Goal: Task Accomplishment & Management: Complete application form

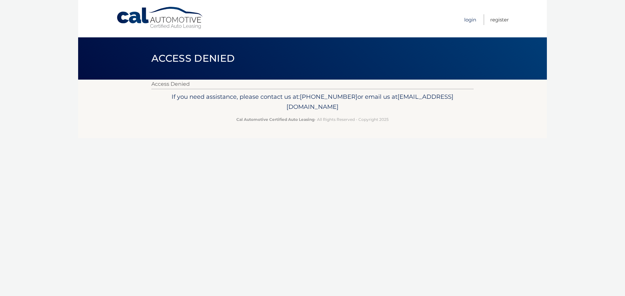
click at [473, 21] on link "Login" at bounding box center [470, 19] width 12 height 11
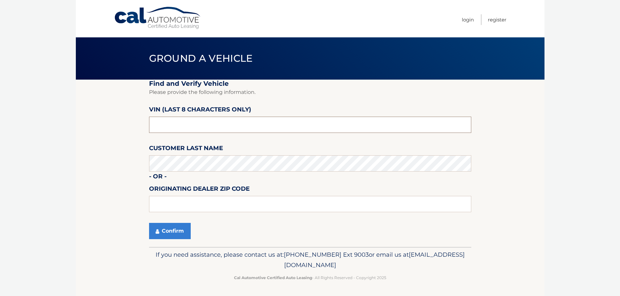
click at [171, 124] on input "text" at bounding box center [310, 125] width 322 height 16
paste input "PC506116"
type input "PC506116"
click at [178, 200] on input "text" at bounding box center [310, 204] width 322 height 16
type input "15642"
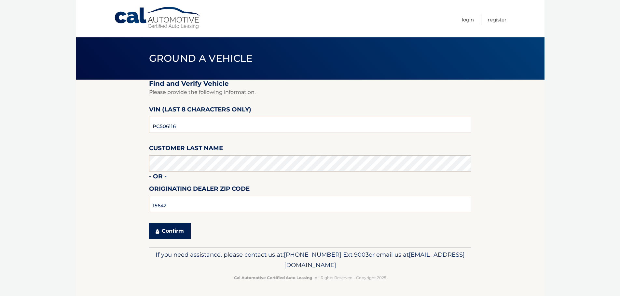
click at [163, 237] on button "Confirm" at bounding box center [170, 231] width 42 height 16
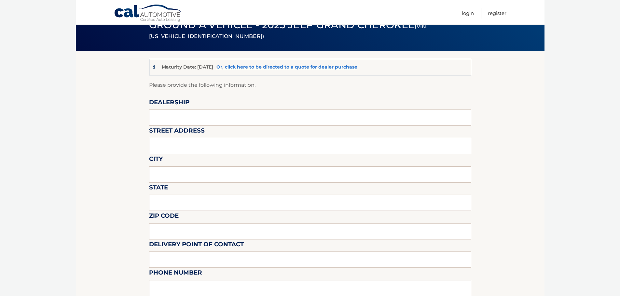
scroll to position [25, 0]
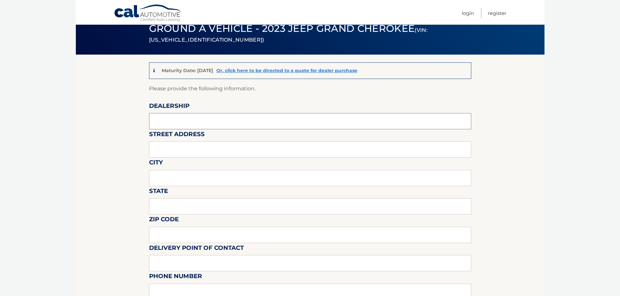
click at [207, 117] on input "text" at bounding box center [310, 121] width 322 height 16
type input "j"
type input "JIM SHORKEY CDJR"
type input "13230 US ROUTE 30"
type input "IRWIN"
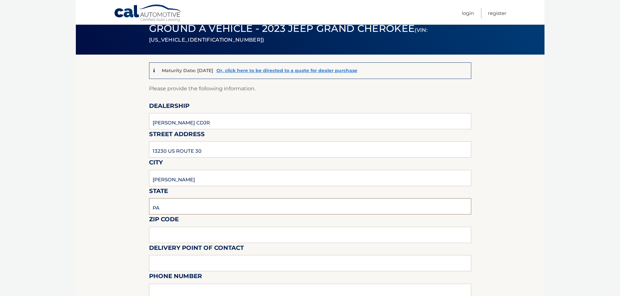
type input "PA"
type input "15642"
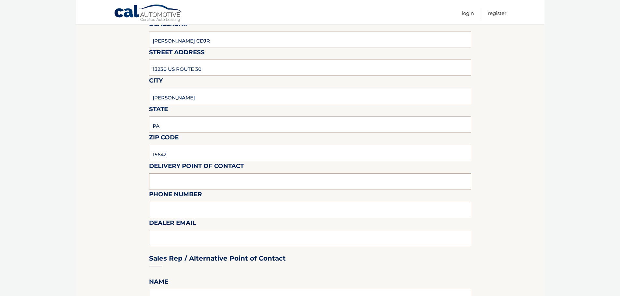
scroll to position [123, 0]
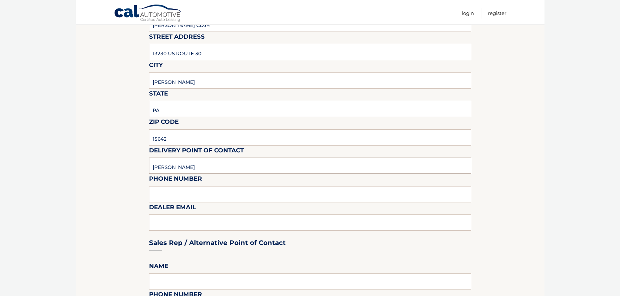
type input "BRYAN MARKOVICH"
type input "4128722400"
type input "BRYANMARKOVICH@JIMSHORKEY.COM"
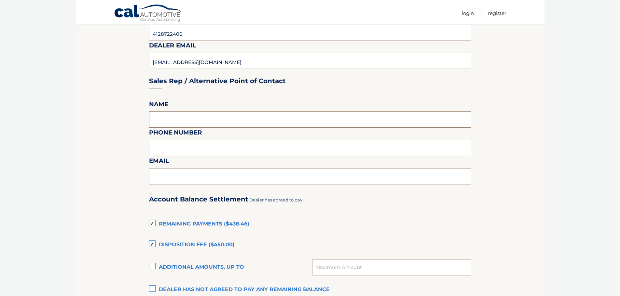
scroll to position [285, 0]
type input "BRYAN MARKOVICH"
type input "4128722400"
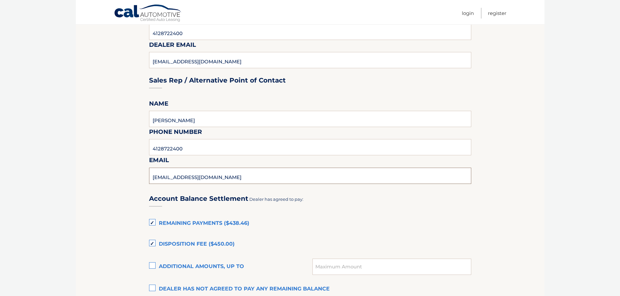
type input "BRYANMARKOVICH@JIMSHORKEY.COM"
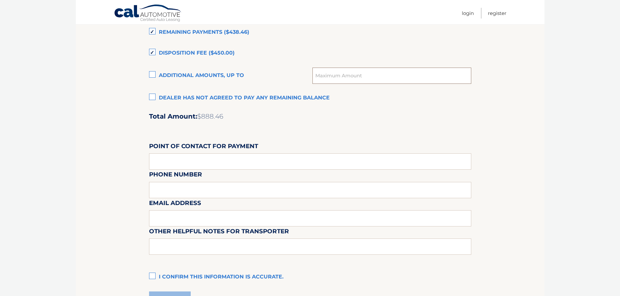
scroll to position [481, 0]
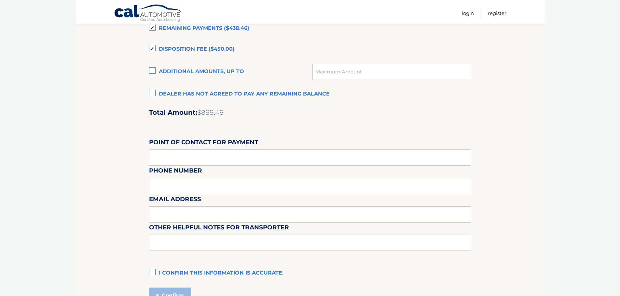
click at [150, 91] on label "Dealer has not agreed to pay any remaining balance" at bounding box center [310, 94] width 322 height 13
click at [0, 0] on input "Dealer has not agreed to pay any remaining balance" at bounding box center [0, 0] width 0 height 0
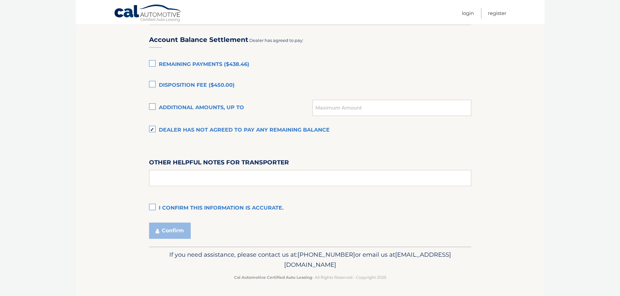
click at [150, 204] on label "I confirm this information is accurate." at bounding box center [310, 208] width 322 height 13
click at [0, 0] on input "I confirm this information is accurate." at bounding box center [0, 0] width 0 height 0
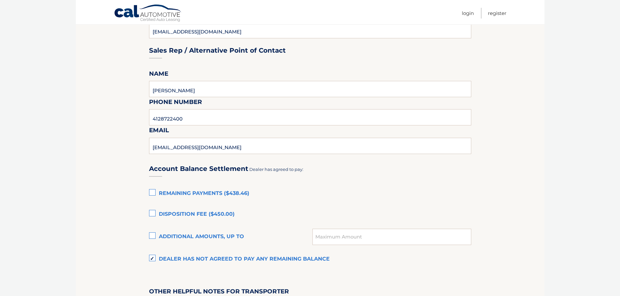
scroll to position [314, 0]
